Goal: Find specific fact: Find specific fact

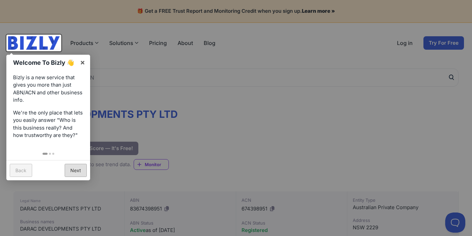
click at [72, 171] on link "Next" at bounding box center [76, 170] width 22 height 13
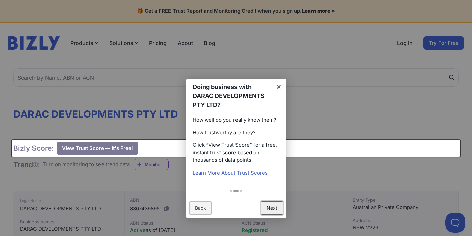
click at [277, 208] on link "Next" at bounding box center [272, 207] width 22 height 13
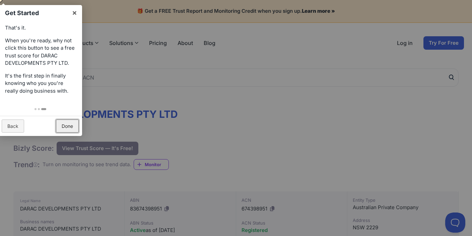
click at [64, 124] on link "Done" at bounding box center [67, 125] width 23 height 13
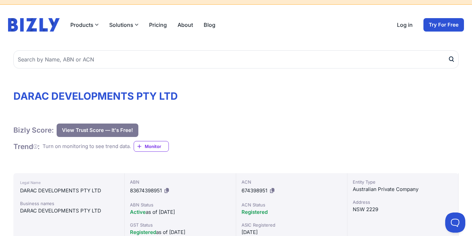
scroll to position [51, 0]
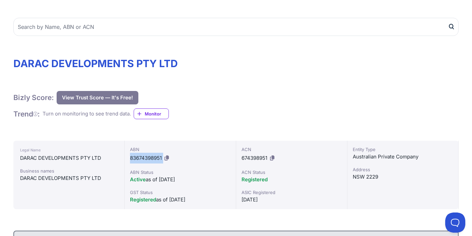
drag, startPoint x: 131, startPoint y: 157, endPoint x: 165, endPoint y: 158, distance: 33.9
click at [165, 158] on div "ABN 83674398951" at bounding box center [180, 154] width 100 height 17
copy div "83674398951"
click at [197, 162] on div "ABN 83674398951" at bounding box center [180, 154] width 100 height 17
drag, startPoint x: 104, startPoint y: 156, endPoint x: 20, endPoint y: 159, distance: 84.2
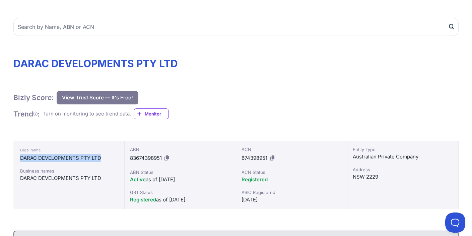
click at [20, 159] on div "DARAC DEVELOPMENTS PTY LTD" at bounding box center [69, 158] width 98 height 8
copy div "DARAC DEVELOPMENTS PTY LTD"
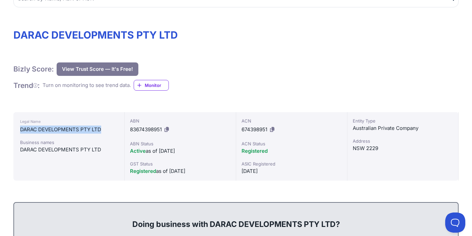
scroll to position [79, 0]
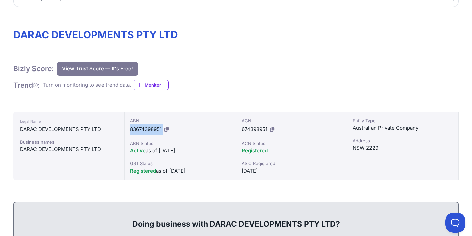
drag, startPoint x: 130, startPoint y: 130, endPoint x: 166, endPoint y: 130, distance: 35.5
click at [166, 130] on div "ABN 83674398951" at bounding box center [180, 125] width 100 height 17
copy div "83674398951"
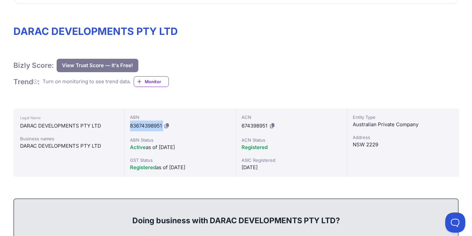
scroll to position [84, 0]
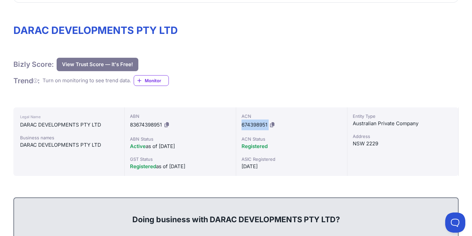
drag, startPoint x: 241, startPoint y: 125, endPoint x: 269, endPoint y: 124, distance: 27.2
click at [269, 124] on div "ACN 674398951" at bounding box center [292, 121] width 100 height 17
copy div "674398951"
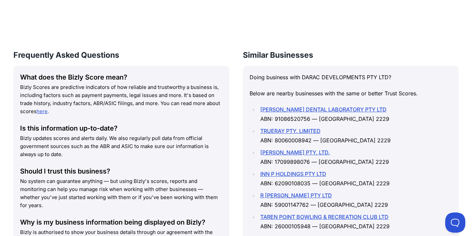
scroll to position [995, 0]
